Goal: Task Accomplishment & Management: Use online tool/utility

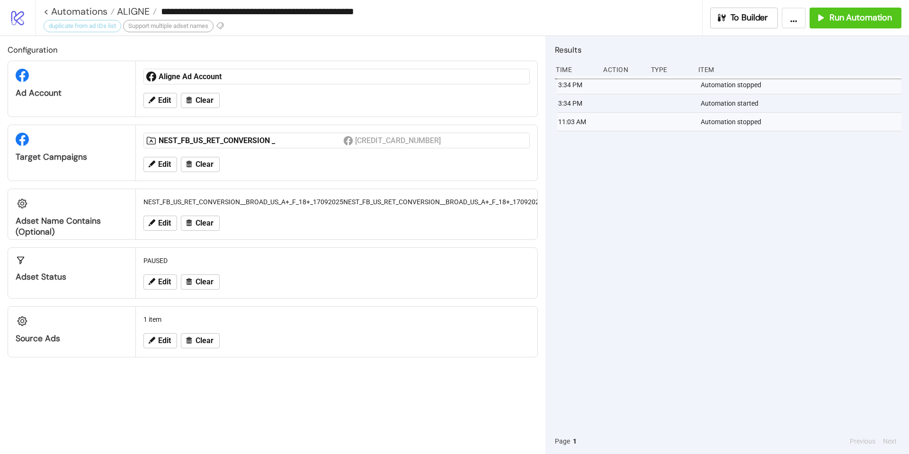
click at [23, 20] on icon "logo/logo-mobile" at bounding box center [17, 17] width 17 height 17
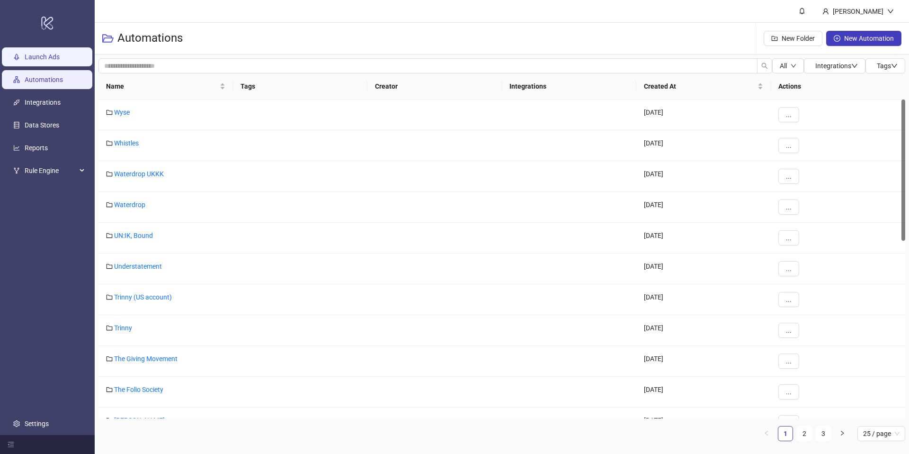
click at [55, 61] on link "Launch Ads" at bounding box center [42, 57] width 35 height 8
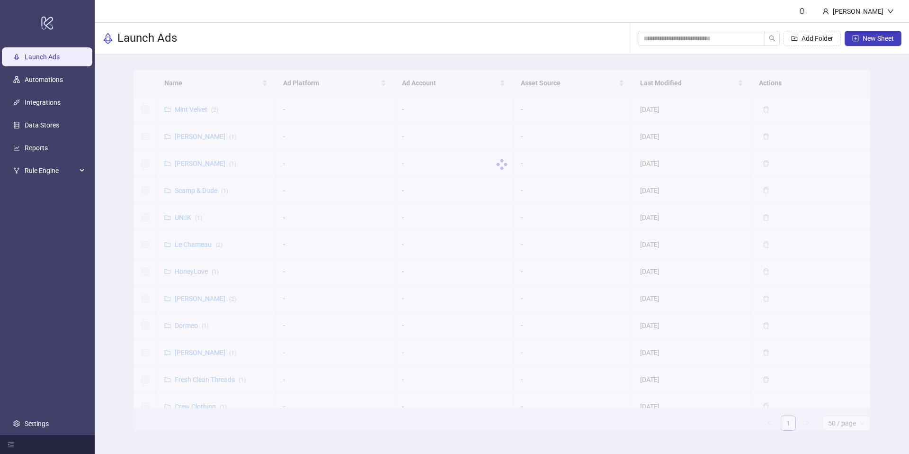
click at [208, 90] on div at bounding box center [502, 164] width 737 height 189
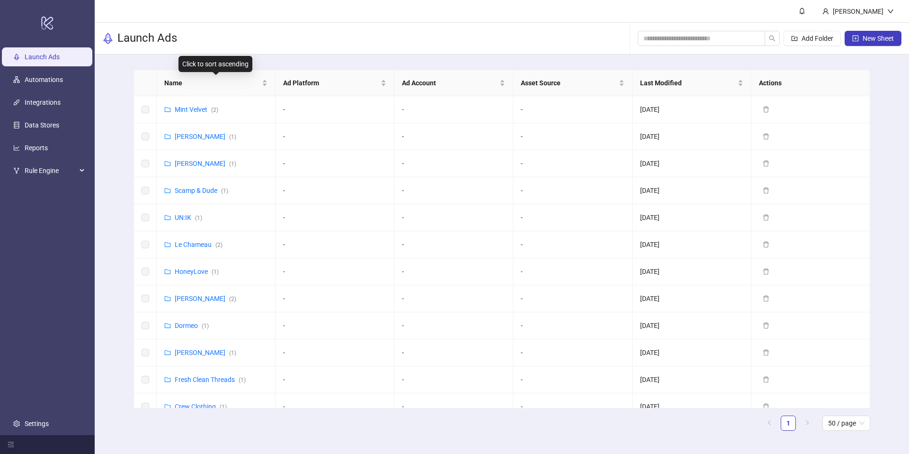
click at [208, 88] on div "Name" at bounding box center [215, 83] width 103 height 10
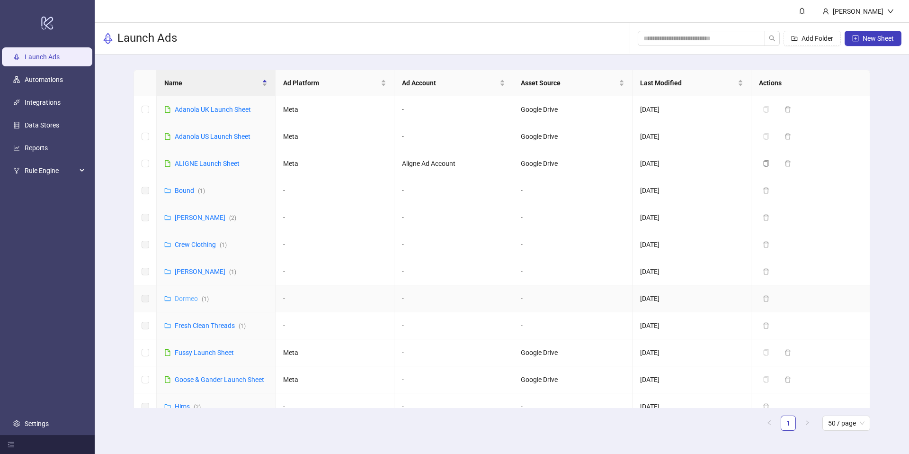
click at [191, 297] on link "Dormeo ( 1 )" at bounding box center [192, 298] width 34 height 8
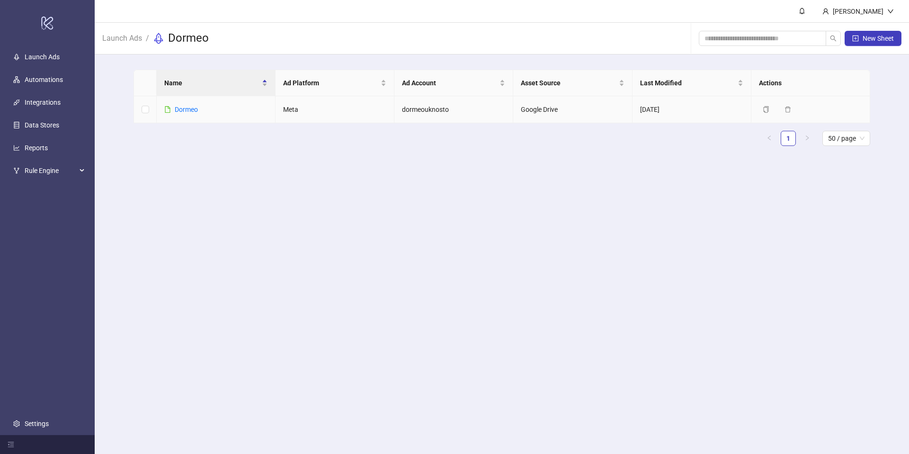
click at [185, 114] on div "Dormeo" at bounding box center [186, 109] width 23 height 10
click at [182, 110] on link "Dormeo" at bounding box center [186, 110] width 23 height 8
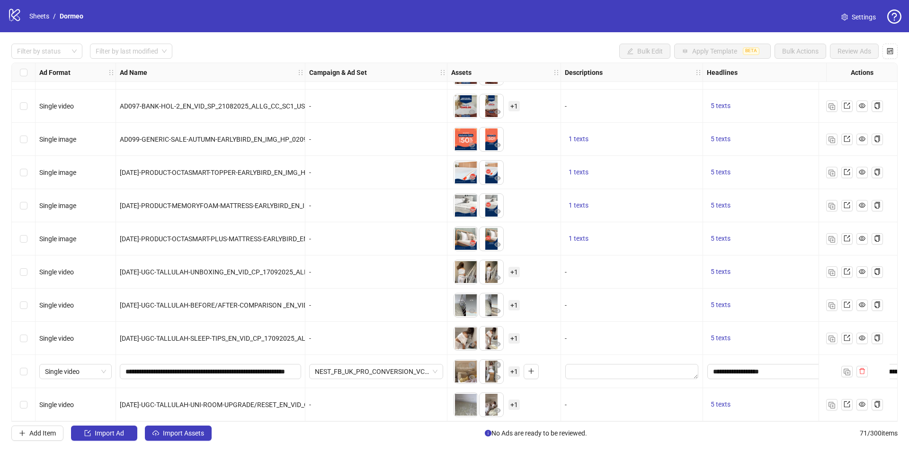
scroll to position [2018, 599]
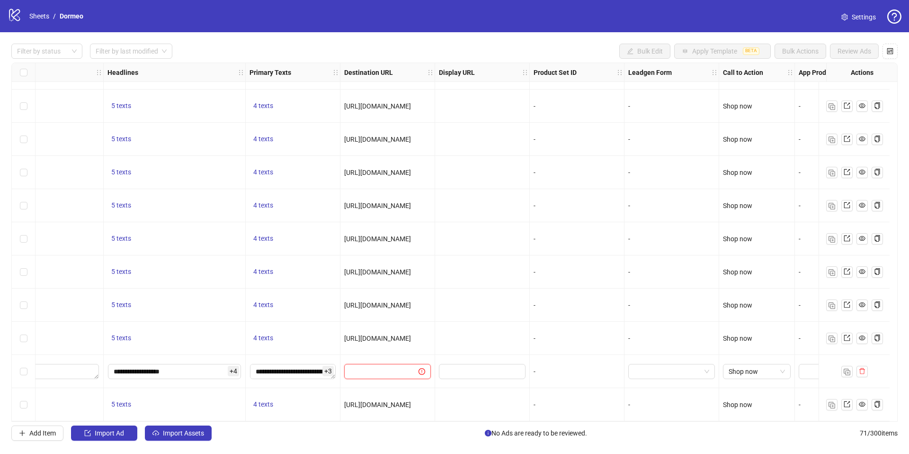
click at [362, 372] on input "text" at bounding box center [377, 371] width 55 height 10
paste input "**********"
type input "**********"
click at [614, 275] on div "-" at bounding box center [577, 271] width 95 height 33
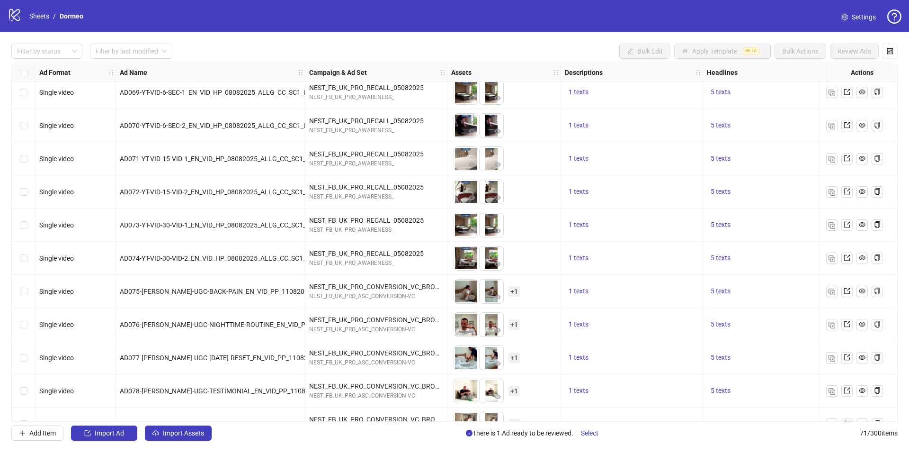
scroll to position [2018, 0]
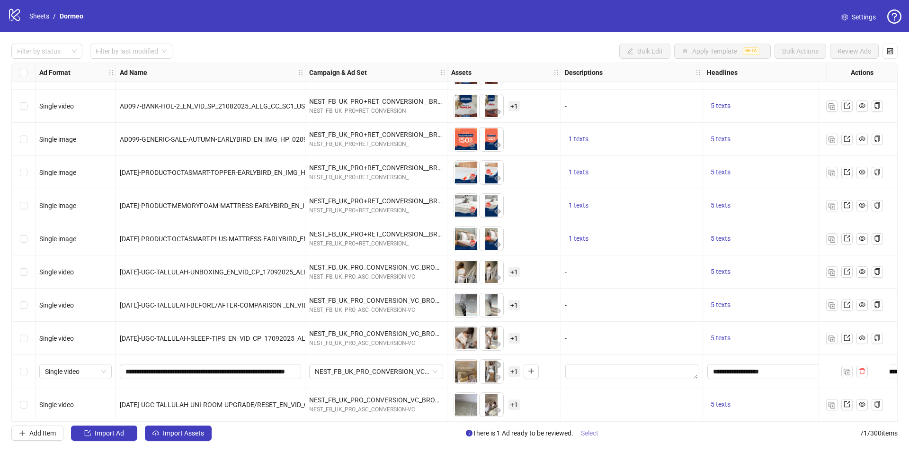
click at [591, 434] on span "Select" at bounding box center [590, 433] width 18 height 8
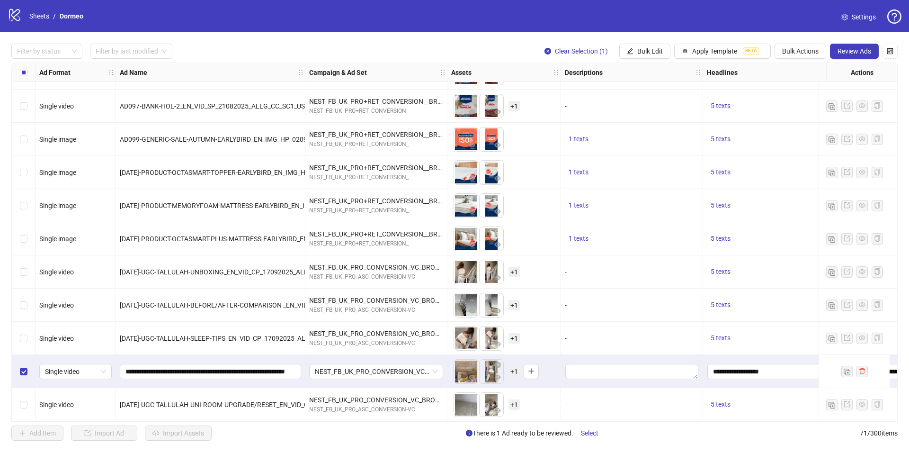
click at [845, 59] on div "Filter by status Filter by last modified Clear Selection (1) Bulk Edit Apply Te…" at bounding box center [454, 241] width 909 height 419
click at [845, 57] on button "Review Ads" at bounding box center [854, 51] width 49 height 15
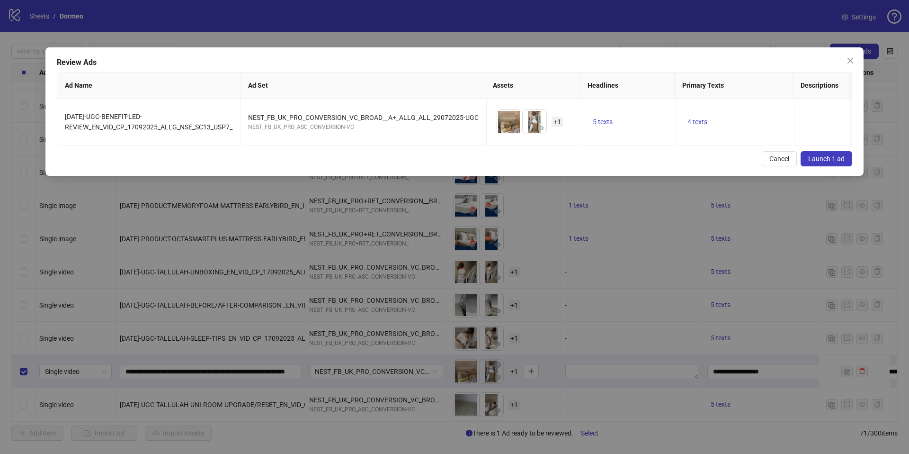
click at [829, 160] on span "Launch 1 ad" at bounding box center [826, 159] width 36 height 8
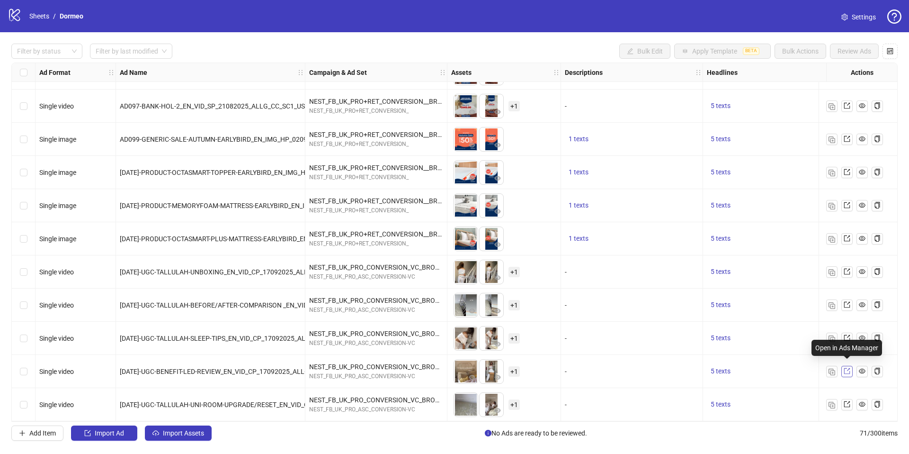
click at [846, 368] on icon "export" at bounding box center [847, 370] width 7 height 7
